Goal: Transaction & Acquisition: Purchase product/service

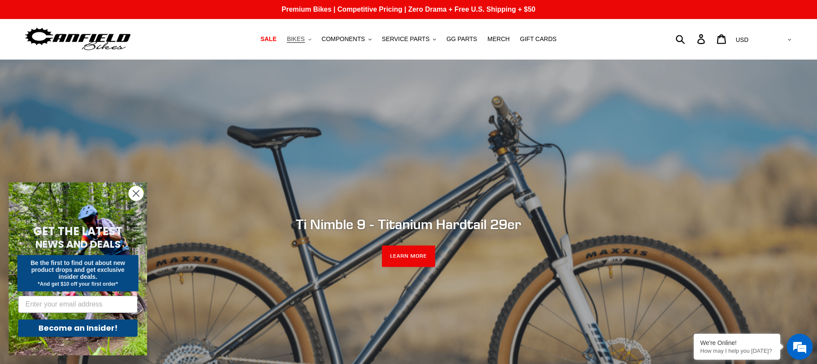
click at [304, 40] on span "BIKES" at bounding box center [296, 38] width 18 height 7
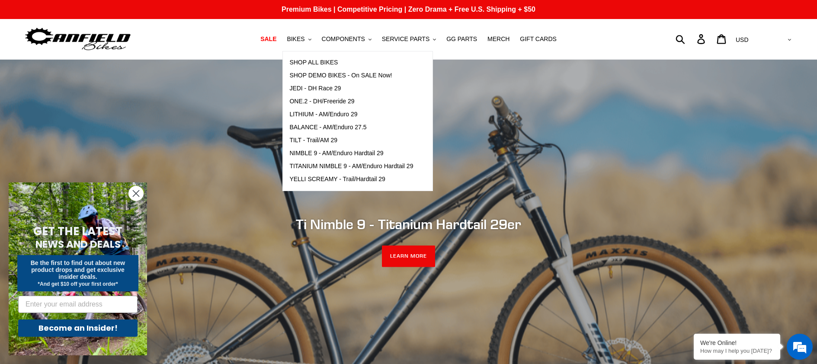
click at [135, 194] on icon "Close dialog" at bounding box center [136, 194] width 6 height 6
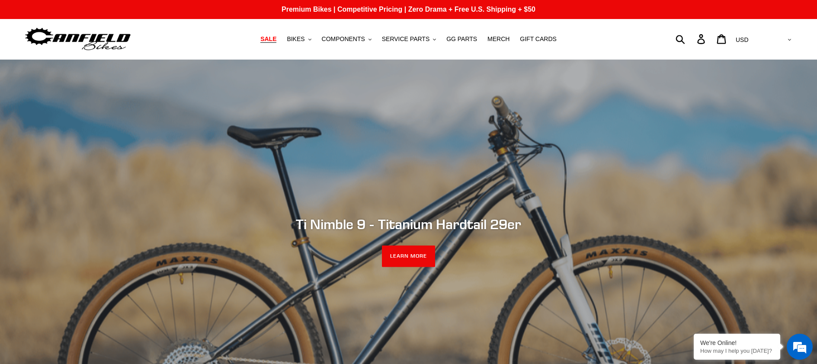
click at [276, 38] on span "SALE" at bounding box center [268, 38] width 16 height 7
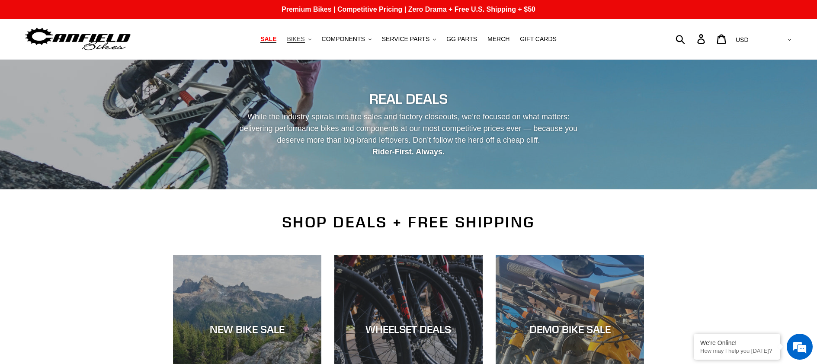
click at [304, 40] on span "BIKES" at bounding box center [296, 38] width 18 height 7
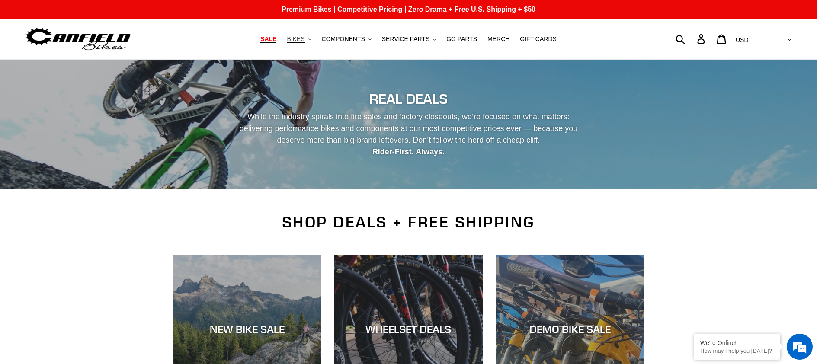
click at [300, 35] on span "BIKES" at bounding box center [296, 38] width 18 height 7
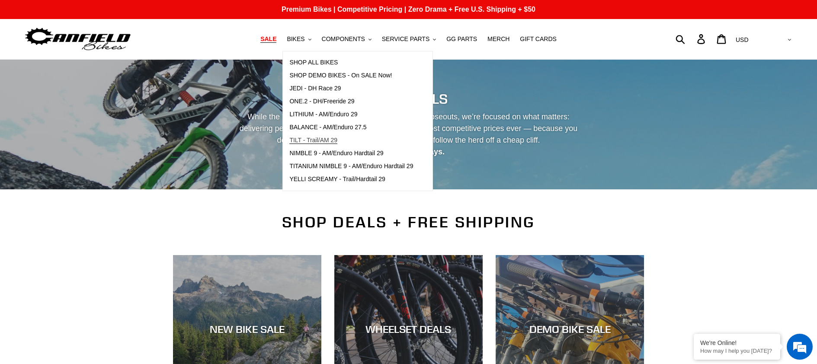
click at [316, 142] on span "TILT - Trail/AM 29" at bounding box center [313, 140] width 48 height 7
